Goal: Task Accomplishment & Management: Use online tool/utility

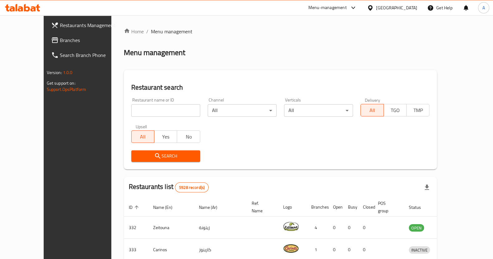
click at [161, 113] on input "search" at bounding box center [165, 110] width 69 height 12
type input "sun and moon"
click button "Search" at bounding box center [165, 157] width 69 height 12
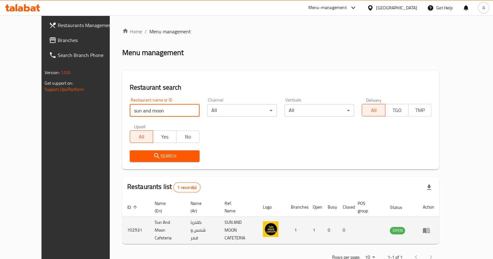
click at [429, 228] on icon "enhanced table" at bounding box center [426, 230] width 7 height 5
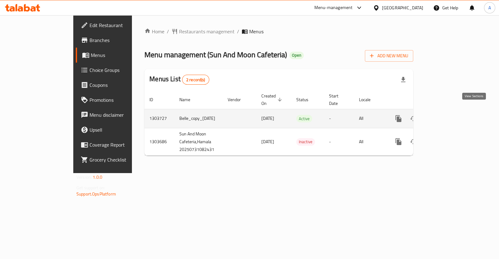
click at [446, 116] on icon "enhanced table" at bounding box center [443, 119] width 6 height 6
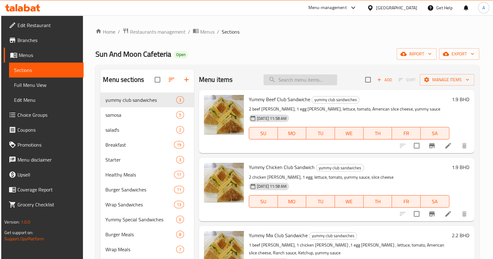
click at [307, 80] on input "search" at bounding box center [300, 79] width 74 height 11
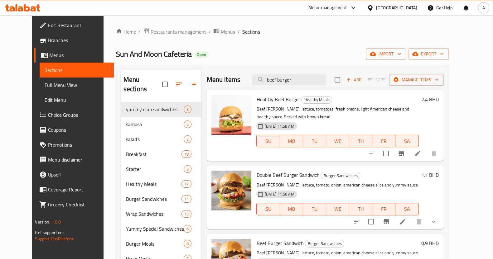
type input "beef burger"
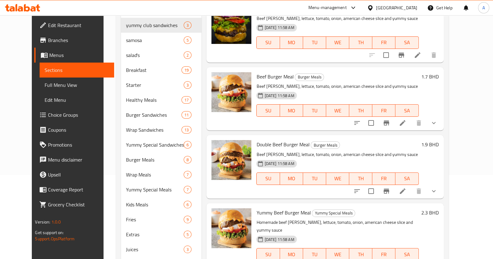
scroll to position [108, 0]
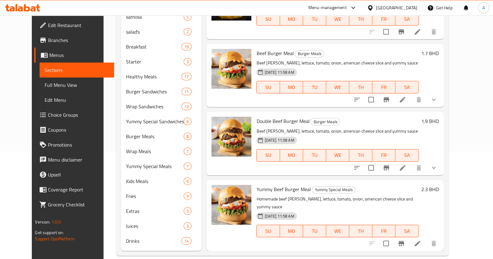
drag, startPoint x: 489, startPoint y: 74, endPoint x: 455, endPoint y: 92, distance: 38.1
click at [461, 74] on div "Home / Restaurants management / Menus / Sections Sun And Moon Cafeteria Open im…" at bounding box center [281, 88] width 357 height 361
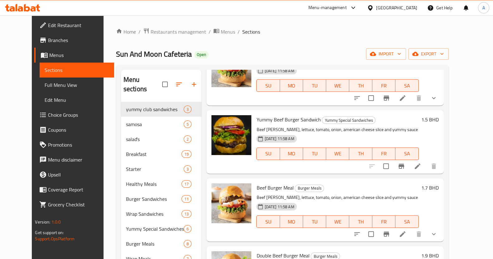
scroll to position [195, 0]
